Goal: Task Accomplishment & Management: Manage account settings

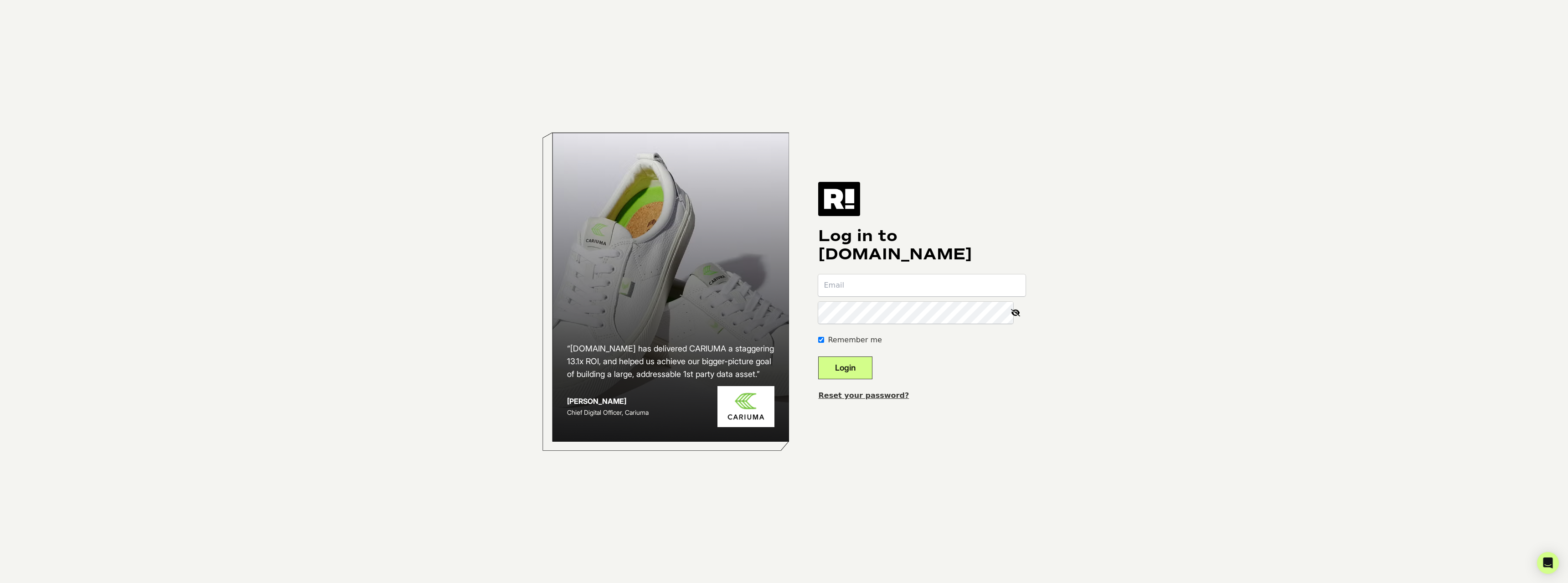
type input "[EMAIL_ADDRESS][DOMAIN_NAME]"
click at [856, 364] on button "Login" at bounding box center [845, 368] width 54 height 23
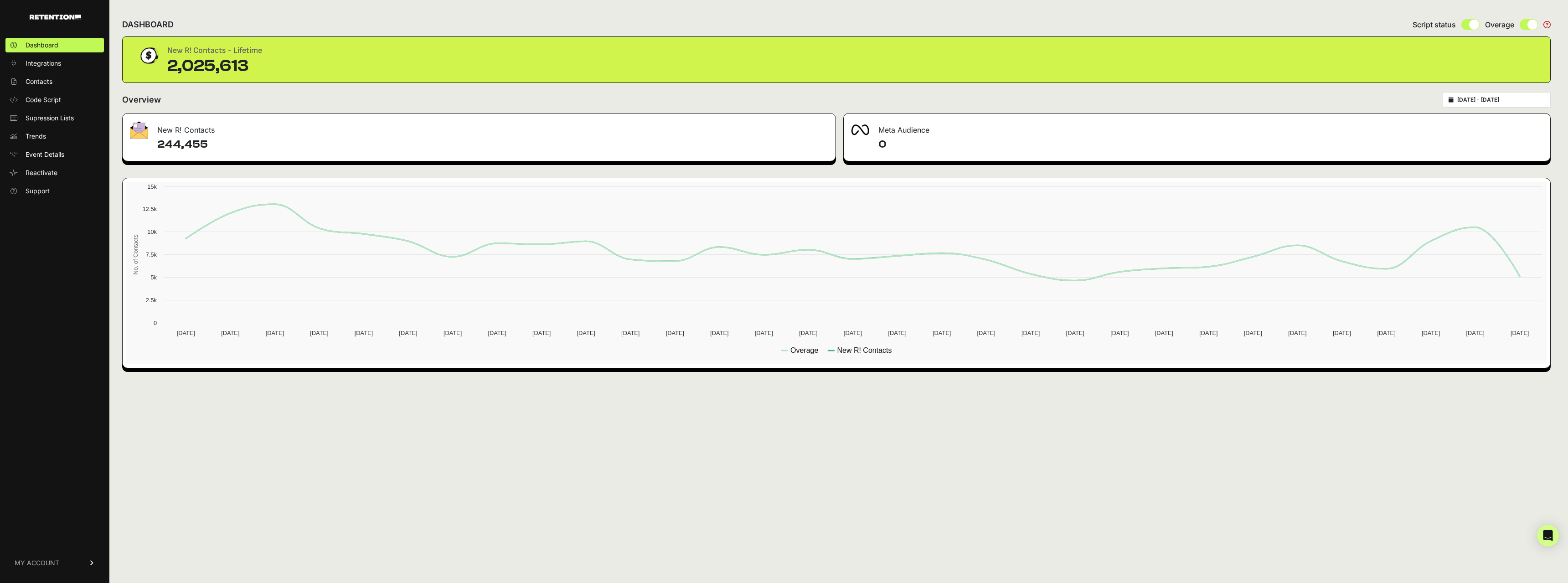
click at [56, 556] on link "MY ACCOUNT" at bounding box center [55, 562] width 98 height 28
drag, startPoint x: 49, startPoint y: 566, endPoint x: 64, endPoint y: 558, distance: 17.0
click at [50, 566] on span "Sign Out" at bounding box center [38, 569] width 26 height 9
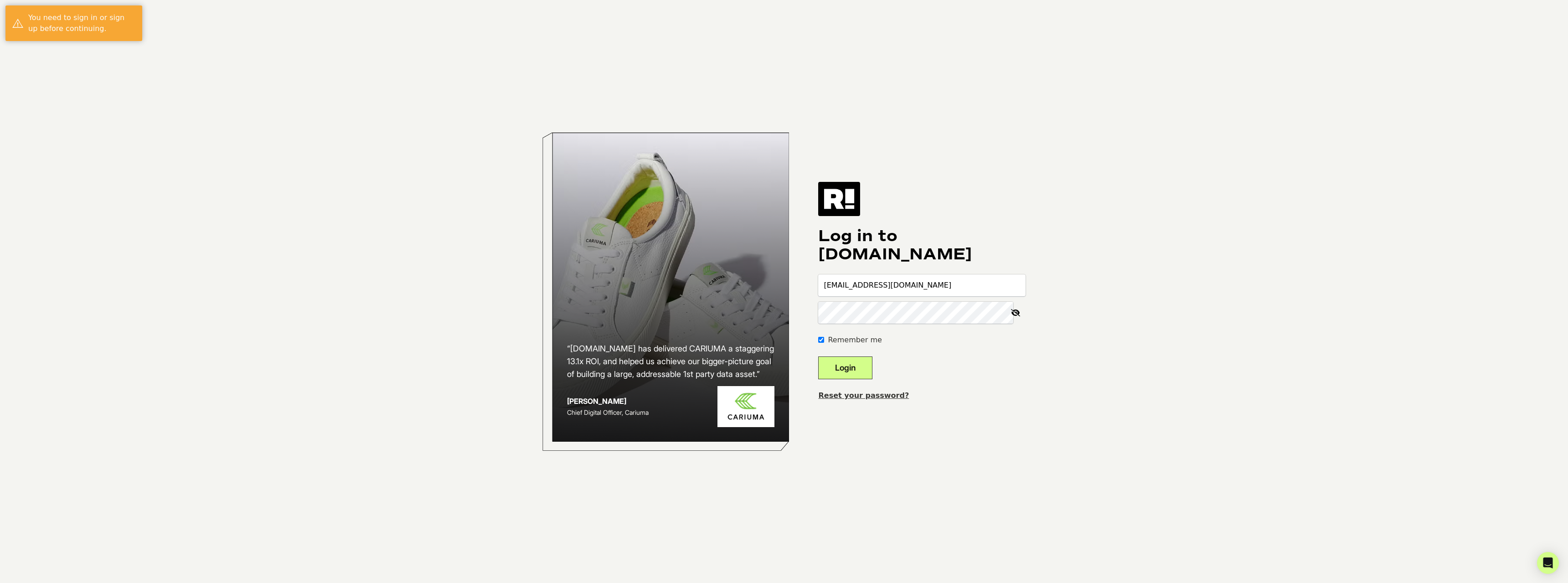
click at [911, 285] on input "[EMAIL_ADDRESS][DOMAIN_NAME]" at bounding box center [922, 285] width 208 height 22
type input "simon@heavy.com"
drag, startPoint x: 871, startPoint y: 361, endPoint x: 870, endPoint y: 356, distance: 5.1
click at [870, 359] on button "Login" at bounding box center [845, 368] width 54 height 23
